Goal: Information Seeking & Learning: Check status

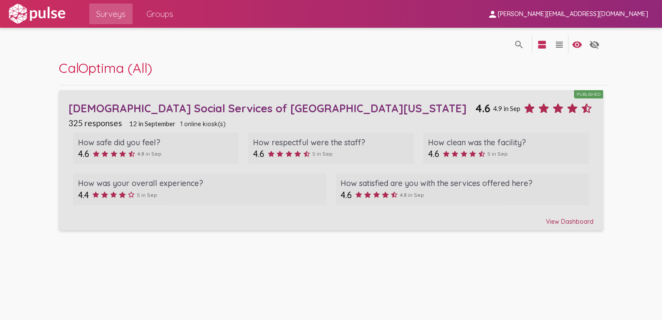
click at [560, 223] on div "View Dashboard" at bounding box center [331, 218] width 526 height 16
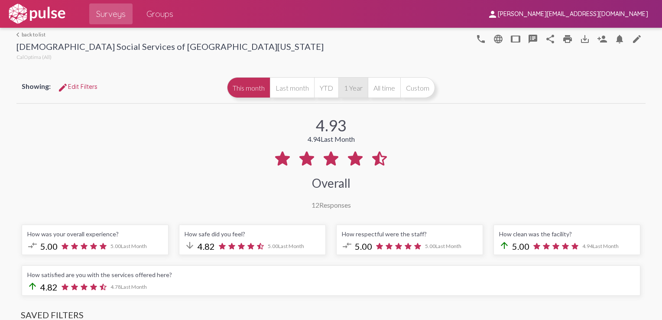
click at [352, 87] on button "1 Year" at bounding box center [352, 87] width 29 height 21
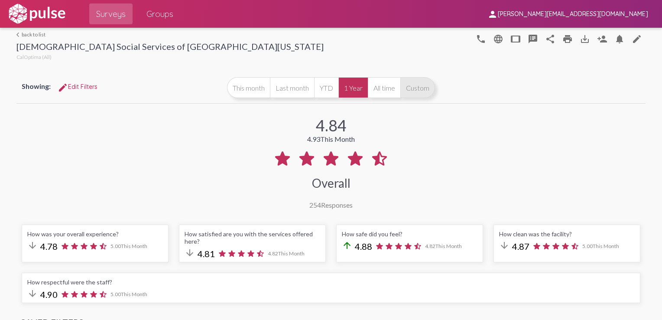
click at [412, 89] on button "Custom" at bounding box center [417, 87] width 35 height 21
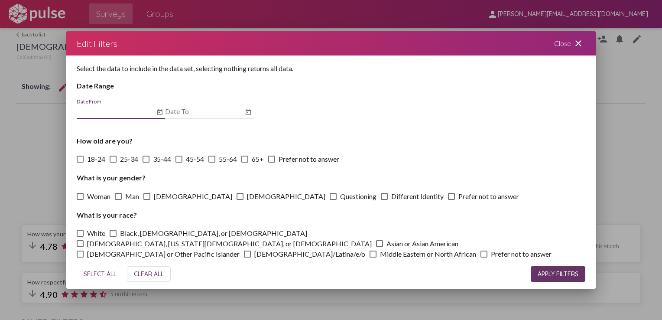
click at [158, 115] on icon "Open calendar" at bounding box center [159, 112] width 5 height 6
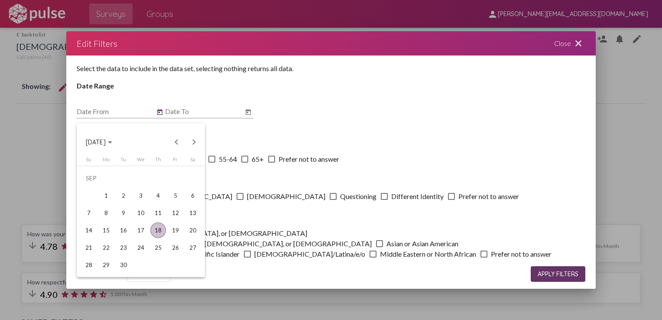
click at [112, 145] on span "[DATE]" at bounding box center [99, 142] width 26 height 8
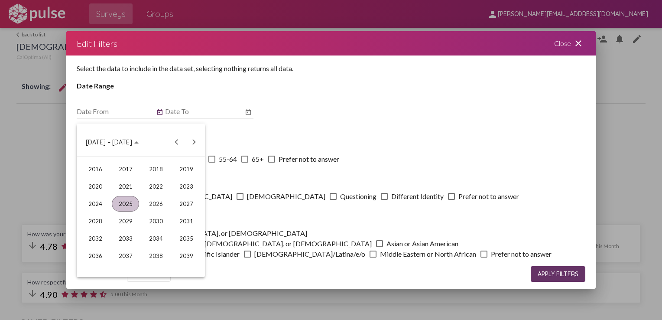
click at [125, 207] on div "2025" at bounding box center [125, 204] width 27 height 16
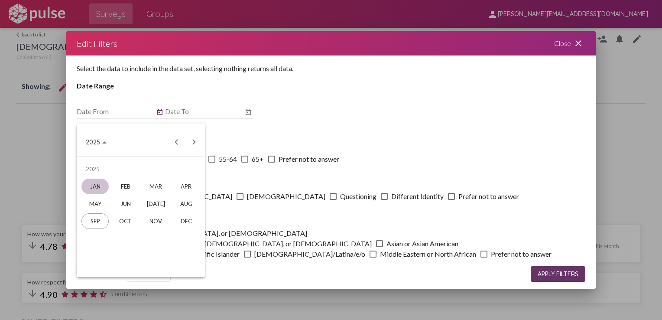
click at [101, 190] on div "JAN" at bounding box center [94, 187] width 27 height 16
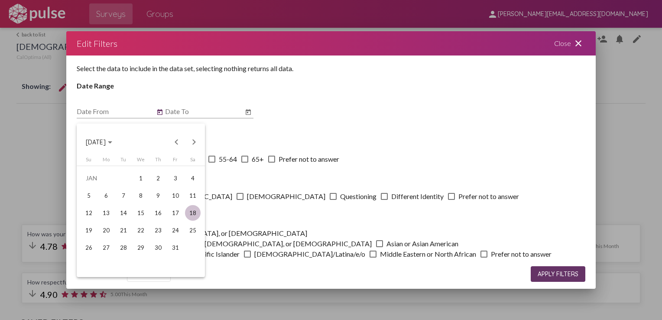
click at [257, 146] on div at bounding box center [331, 160] width 662 height 320
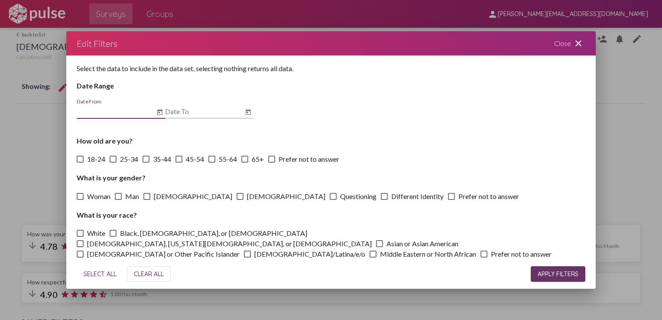
click at [136, 115] on input "Date From" at bounding box center [116, 111] width 78 height 8
click at [159, 117] on icon "Open calendar" at bounding box center [159, 112] width 7 height 10
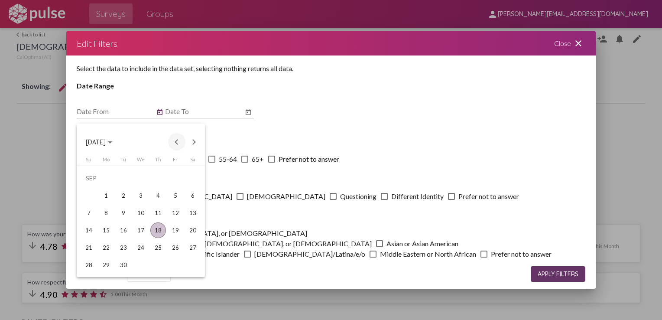
click at [181, 140] on button "Previous month" at bounding box center [176, 141] width 17 height 17
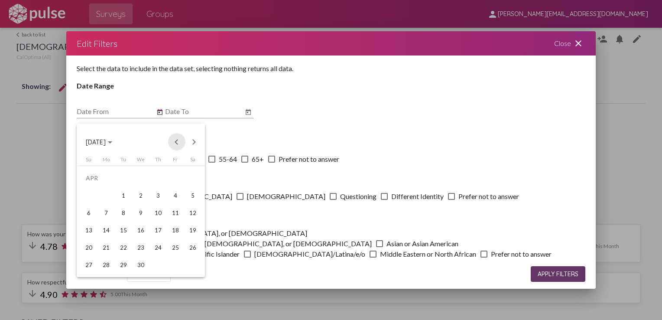
click at [181, 140] on button "Previous month" at bounding box center [176, 141] width 17 height 17
click at [145, 179] on div "1" at bounding box center [141, 178] width 16 height 16
type input "[DATE]"
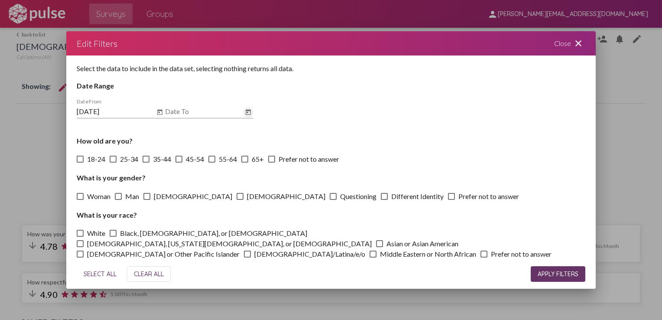
click at [251, 116] on icon "Open calendar" at bounding box center [248, 112] width 7 height 10
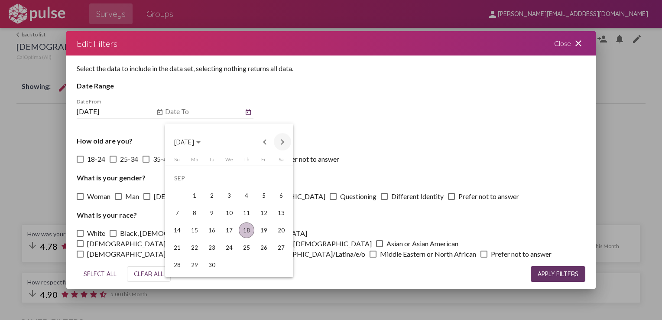
click at [283, 143] on button "Next month" at bounding box center [282, 141] width 17 height 17
click at [270, 144] on button "Previous month" at bounding box center [265, 141] width 17 height 17
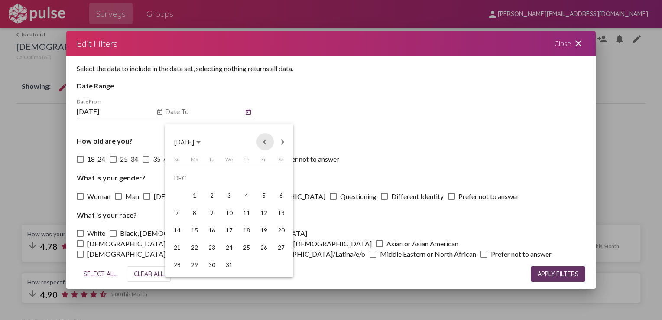
click at [270, 144] on button "Previous month" at bounding box center [265, 141] width 17 height 17
click at [200, 198] on div "1" at bounding box center [195, 196] width 16 height 16
type input "[DATE]"
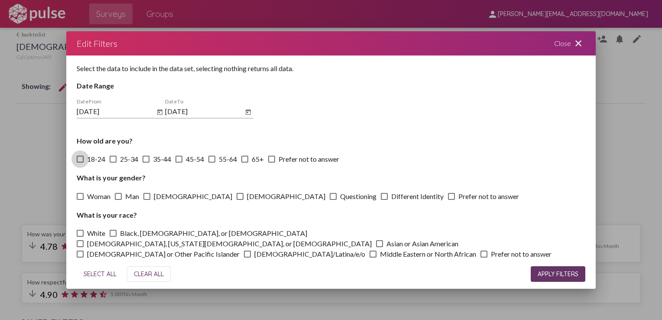
click at [81, 162] on span at bounding box center [80, 159] width 7 height 7
click at [80, 163] on input "18-24" at bounding box center [80, 162] width 0 height 0
checkbox input "true"
click at [108, 161] on div "How old are you? [PHONE_NUMBER] [PHONE_NUMBER] 55-64 65+ Prefer not to answer" at bounding box center [331, 150] width 509 height 28
click at [112, 161] on span at bounding box center [113, 159] width 7 height 7
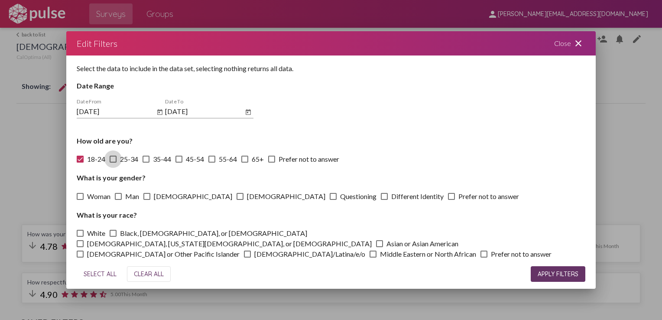
click at [113, 162] on input "25-34" at bounding box center [113, 162] width 0 height 0
checkbox input "true"
click at [149, 162] on span at bounding box center [146, 159] width 7 height 7
click at [146, 162] on input "35-44" at bounding box center [146, 162] width 0 height 0
checkbox input "true"
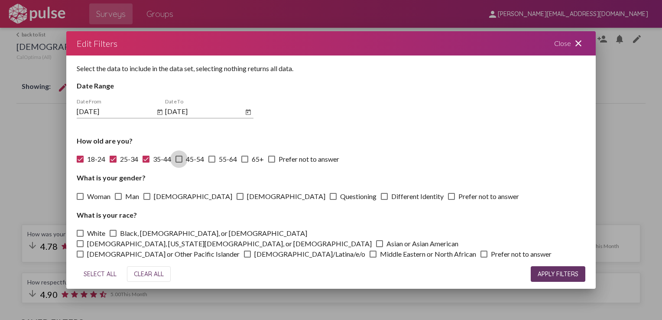
click at [177, 162] on span at bounding box center [178, 159] width 7 height 7
click at [179, 162] on input "45-54" at bounding box center [179, 162] width 0 height 0
checkbox input "true"
click at [217, 164] on label "55-64" at bounding box center [222, 159] width 29 height 10
click at [212, 163] on input "55-64" at bounding box center [211, 162] width 0 height 0
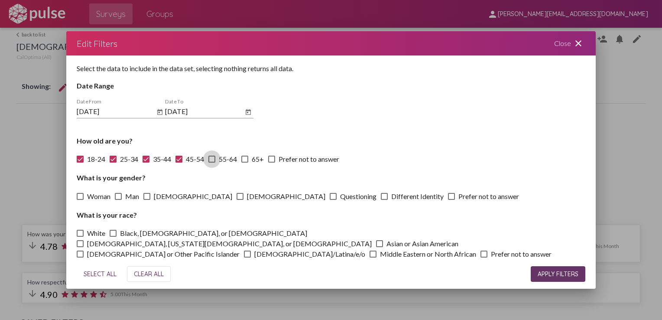
checkbox input "true"
click at [241, 164] on div "How old are you? [PHONE_NUMBER] [PHONE_NUMBER] 55-64 65+ Prefer not to answer" at bounding box center [331, 150] width 509 height 28
drag, startPoint x: 247, startPoint y: 164, endPoint x: 265, endPoint y: 164, distance: 17.8
click at [247, 162] on span at bounding box center [244, 159] width 7 height 7
click at [245, 163] on input "65+" at bounding box center [244, 162] width 0 height 0
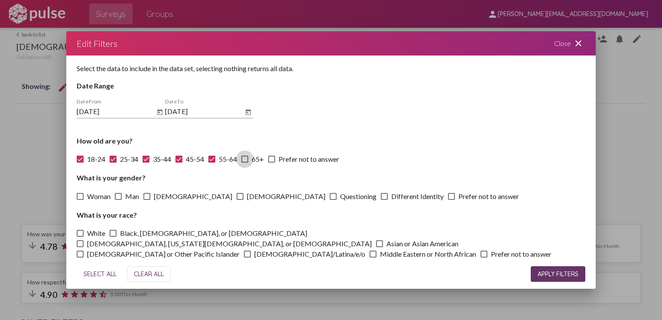
checkbox input "true"
click at [272, 162] on span at bounding box center [271, 159] width 7 height 7
click at [272, 162] on input "Prefer not to answer" at bounding box center [271, 162] width 0 height 0
checkbox input "true"
click at [83, 200] on label "Woman" at bounding box center [94, 196] width 34 height 10
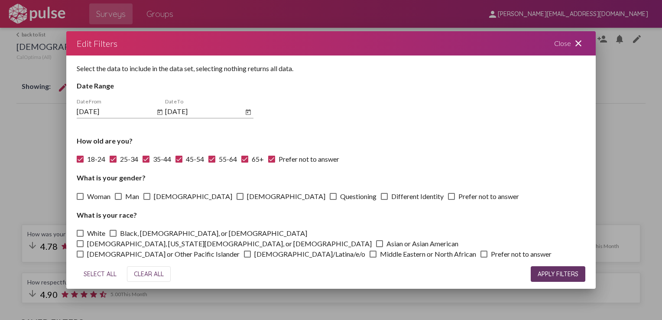
click at [80, 200] on input "Woman" at bounding box center [80, 200] width 0 height 0
checkbox input "true"
click at [116, 199] on span at bounding box center [118, 196] width 7 height 7
click at [118, 200] on input "Man" at bounding box center [118, 200] width 0 height 0
checkbox input "true"
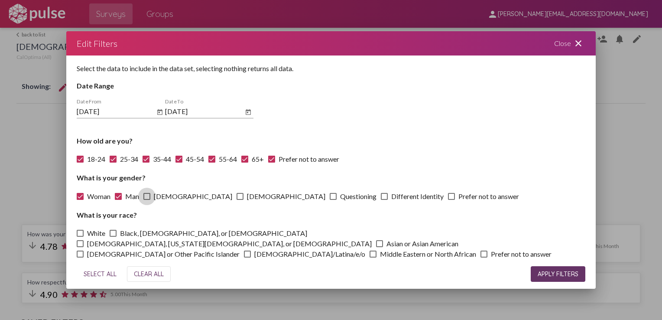
click at [149, 199] on span at bounding box center [146, 196] width 7 height 7
click at [147, 200] on input "[DEMOGRAPHIC_DATA]" at bounding box center [146, 200] width 0 height 0
checkbox input "true"
click at [106, 270] on span "SELECT ALL" at bounding box center [100, 274] width 33 height 8
checkbox input "true"
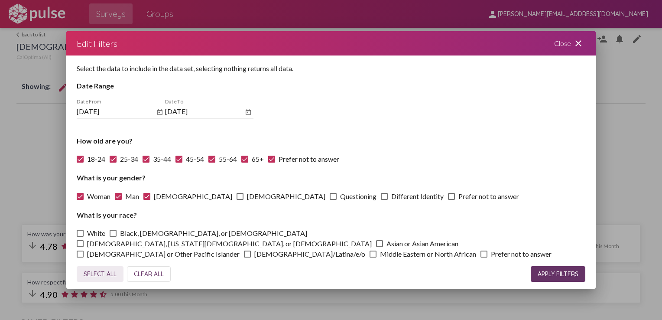
checkbox input "true"
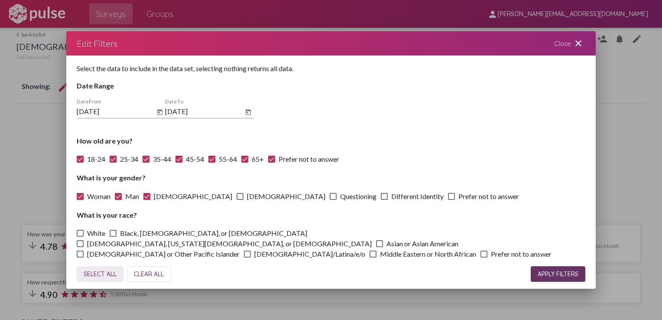
checkbox input "true"
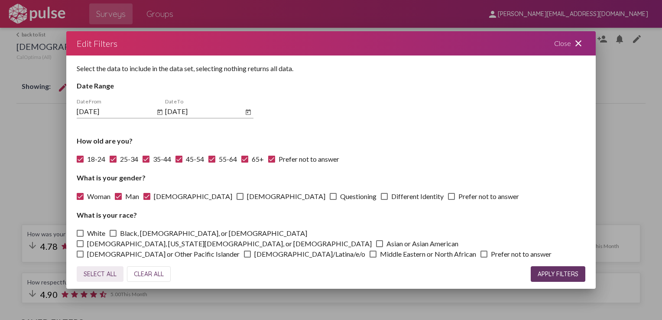
checkbox input "true"
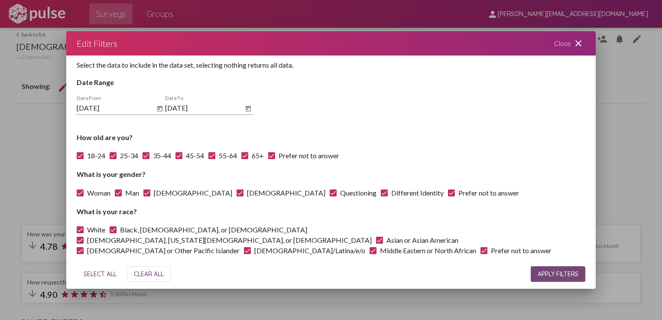
click at [557, 266] on button "APPLY FILTERS" at bounding box center [558, 274] width 55 height 16
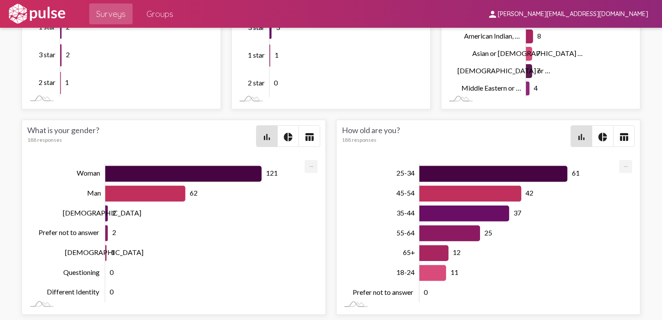
scroll to position [1948, 0]
